Goal: Task Accomplishment & Management: Use online tool/utility

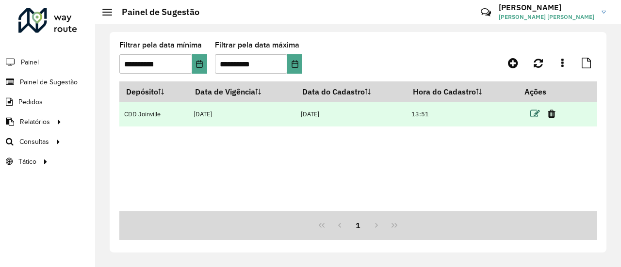
click at [536, 114] on icon at bounding box center [535, 114] width 10 height 10
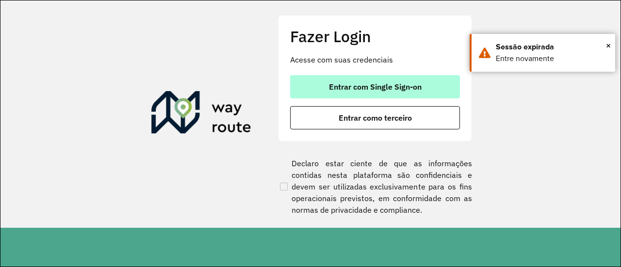
click at [433, 86] on button "Entrar com Single Sign-on" at bounding box center [375, 86] width 170 height 23
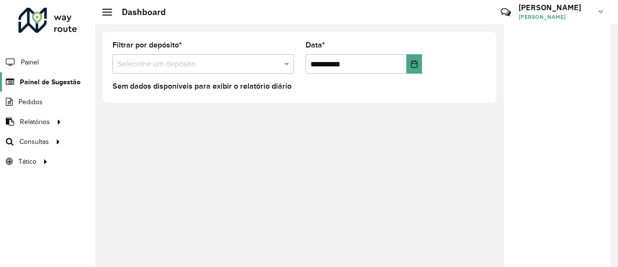
click at [63, 75] on link "Painel de Sugestão" at bounding box center [40, 81] width 81 height 19
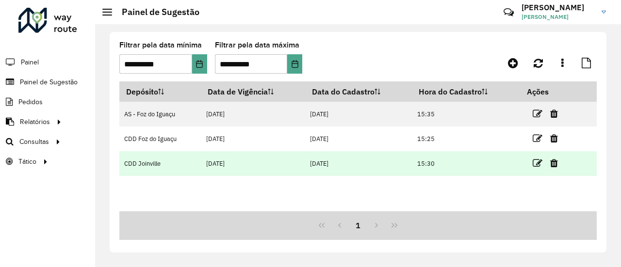
click at [536, 169] on link at bounding box center [538, 163] width 10 height 13
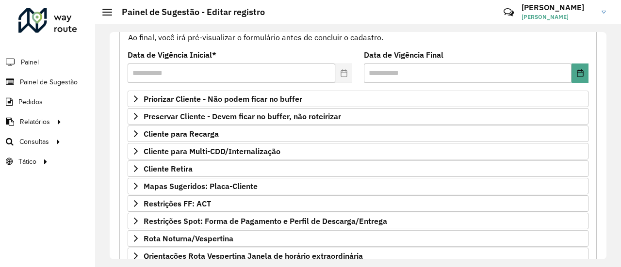
scroll to position [117, 0]
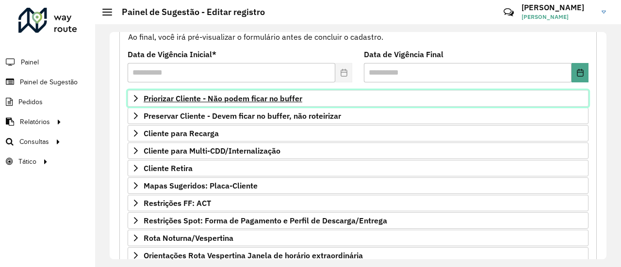
click at [303, 97] on link "Priorizar Cliente - Não podem ficar no buffer" at bounding box center [358, 98] width 461 height 16
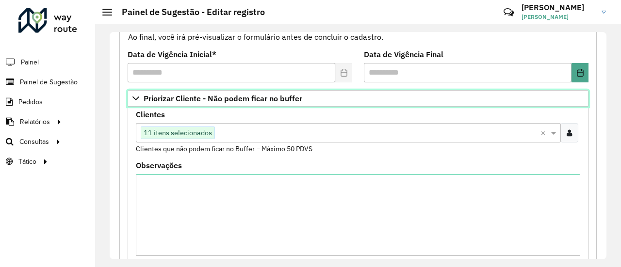
click at [303, 97] on link "Priorizar Cliente - Não podem ficar no buffer" at bounding box center [358, 98] width 461 height 16
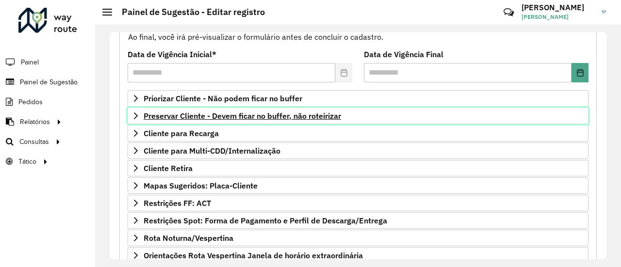
click at [297, 118] on span "Preservar Cliente - Devem ficar no buffer, não roteirizar" at bounding box center [242, 116] width 197 height 8
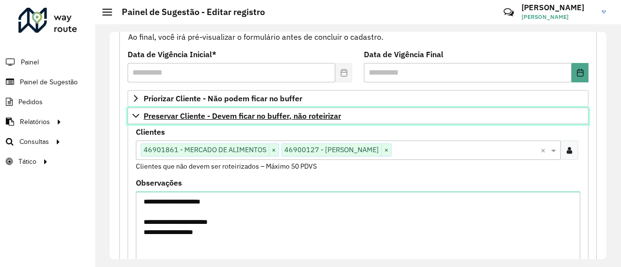
click at [297, 118] on span "Preservar Cliente - Devem ficar no buffer, não roteirizar" at bounding box center [242, 116] width 197 height 8
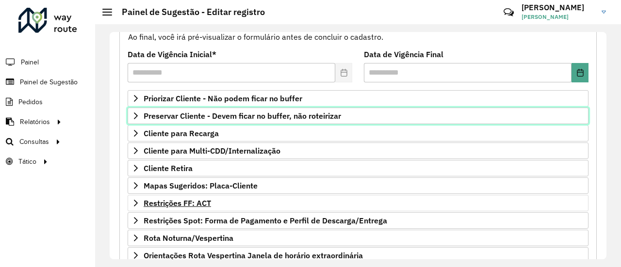
scroll to position [211, 0]
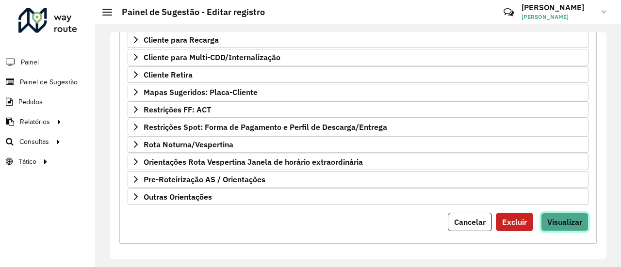
click at [563, 220] on span "Visualizar" at bounding box center [564, 222] width 35 height 10
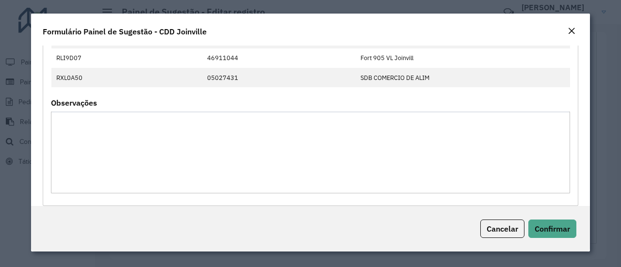
scroll to position [1405, 0]
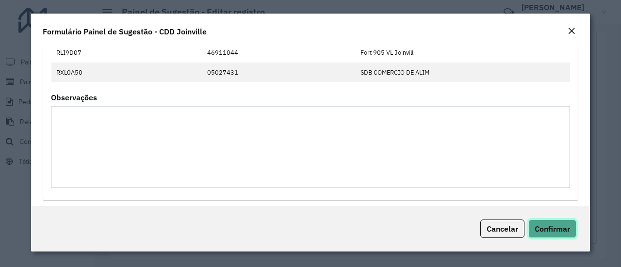
click at [554, 228] on span "Confirmar" at bounding box center [552, 229] width 35 height 10
